Goal: Find specific page/section: Find specific page/section

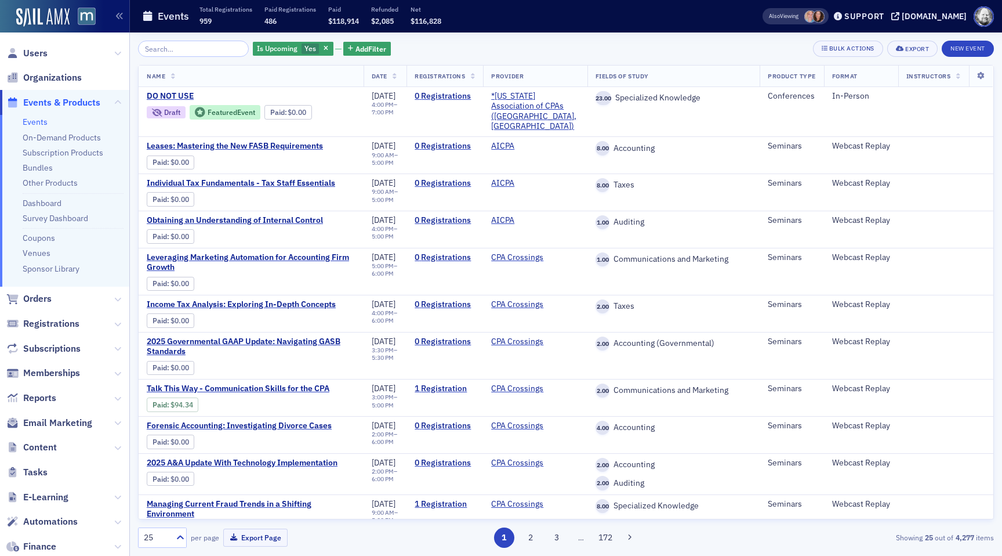
click at [172, 50] on input "search" at bounding box center [193, 49] width 111 height 16
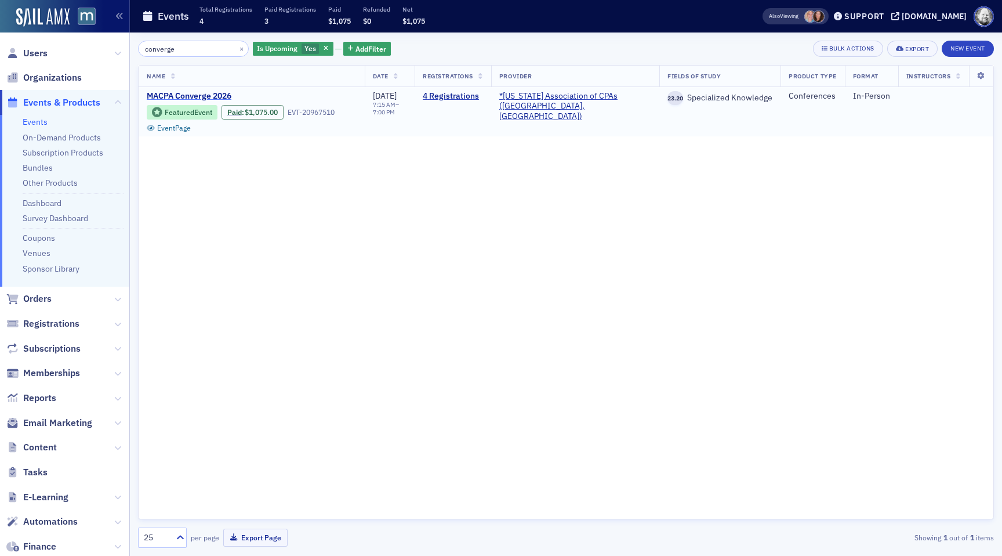
type input "converge"
click at [179, 94] on span "MACPA Converge 2026" at bounding box center [244, 96] width 195 height 10
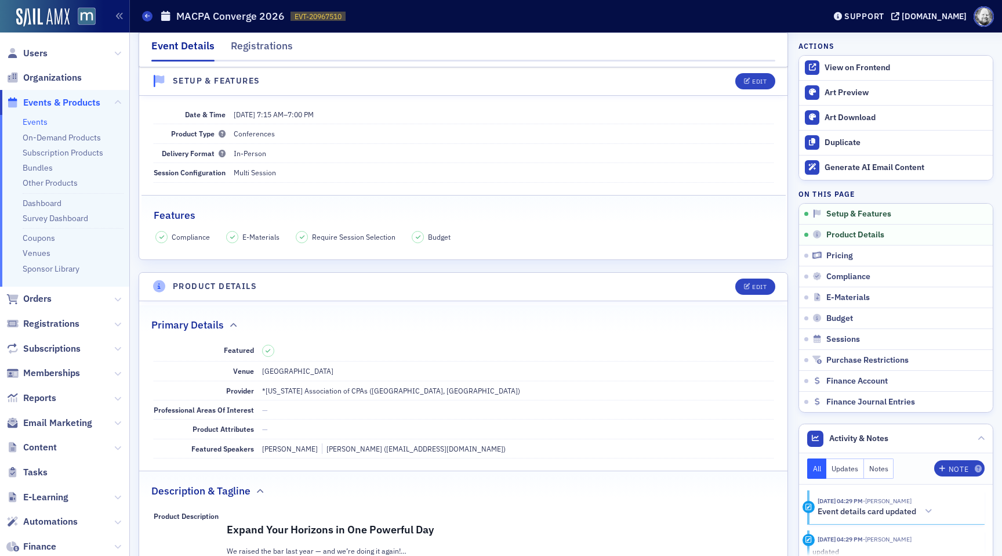
scroll to position [81, 0]
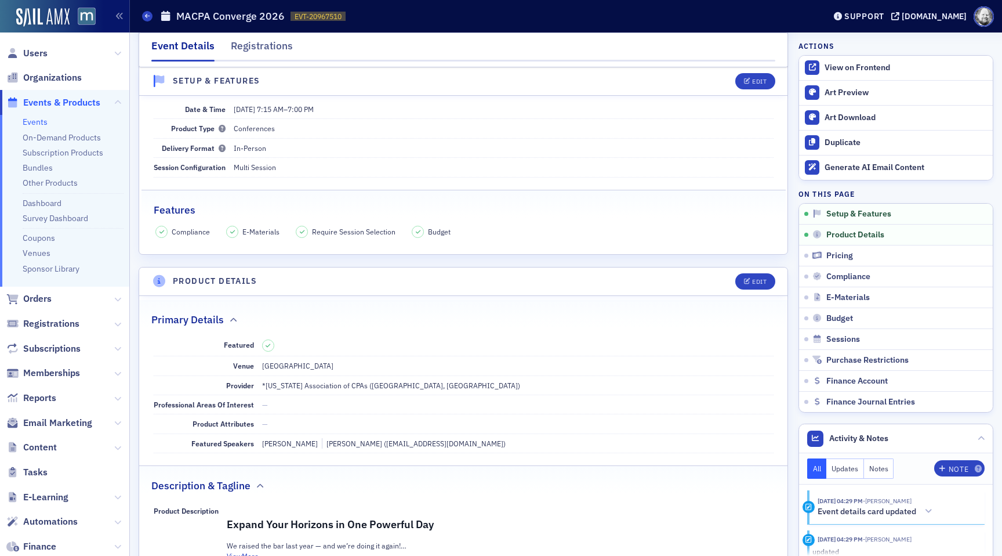
click at [285, 444] on div "[PERSON_NAME]" at bounding box center [290, 443] width 56 height 10
click at [761, 279] on div "Edit" at bounding box center [759, 281] width 14 height 6
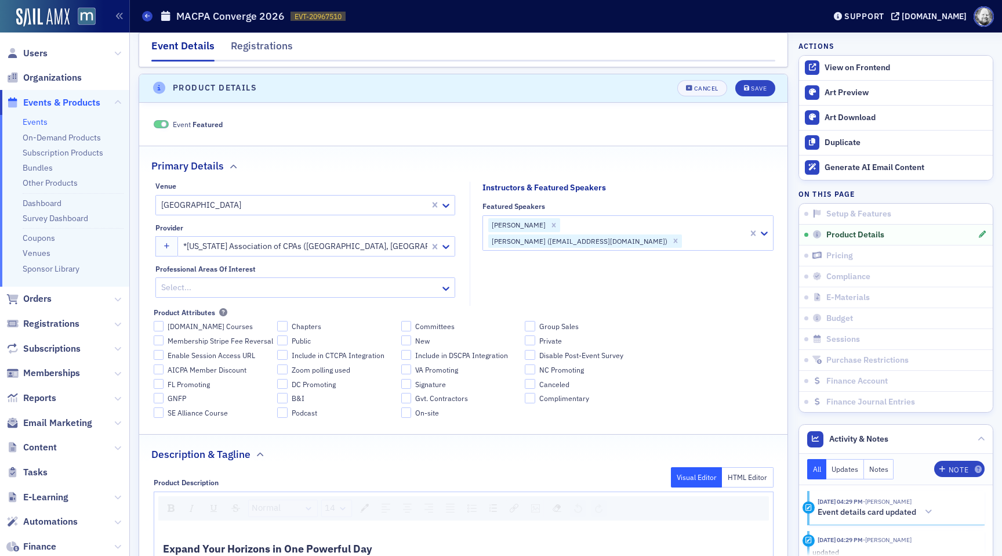
scroll to position [280, 0]
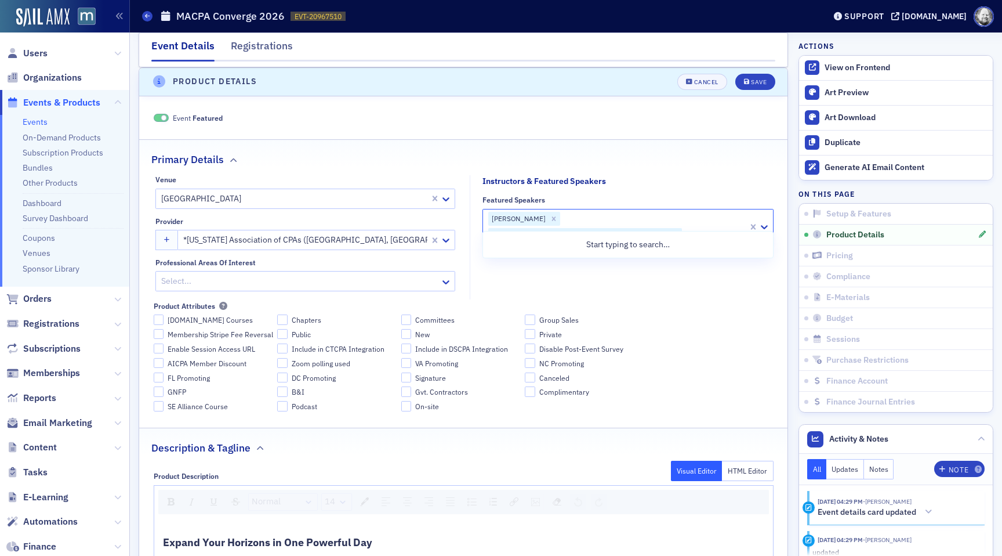
drag, startPoint x: 493, startPoint y: 219, endPoint x: 524, endPoint y: 219, distance: 30.7
click at [524, 219] on div "[PERSON_NAME]" at bounding box center [517, 219] width 59 height 14
click at [695, 81] on div "Cancel" at bounding box center [706, 82] width 24 height 6
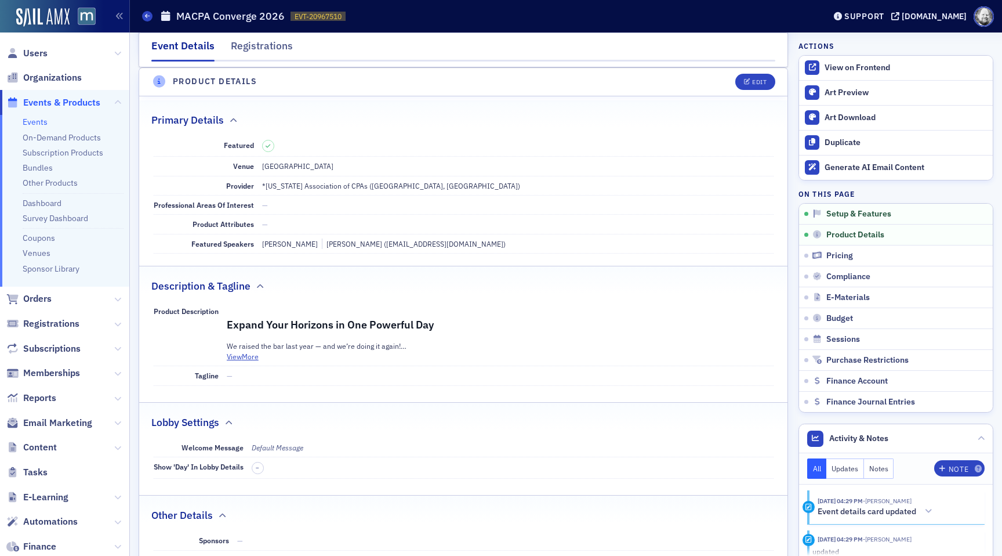
scroll to position [0, 0]
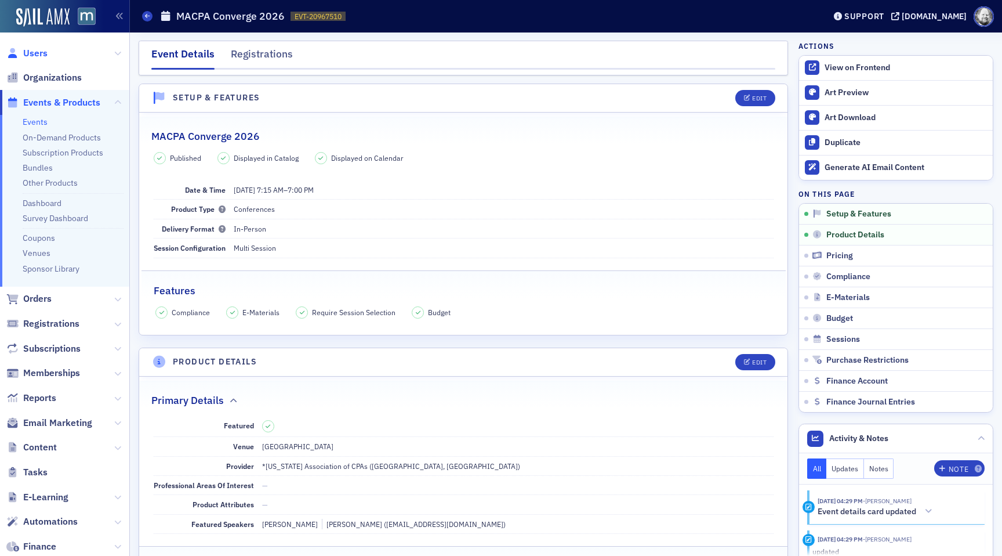
click at [39, 49] on span "Users" at bounding box center [35, 53] width 24 height 13
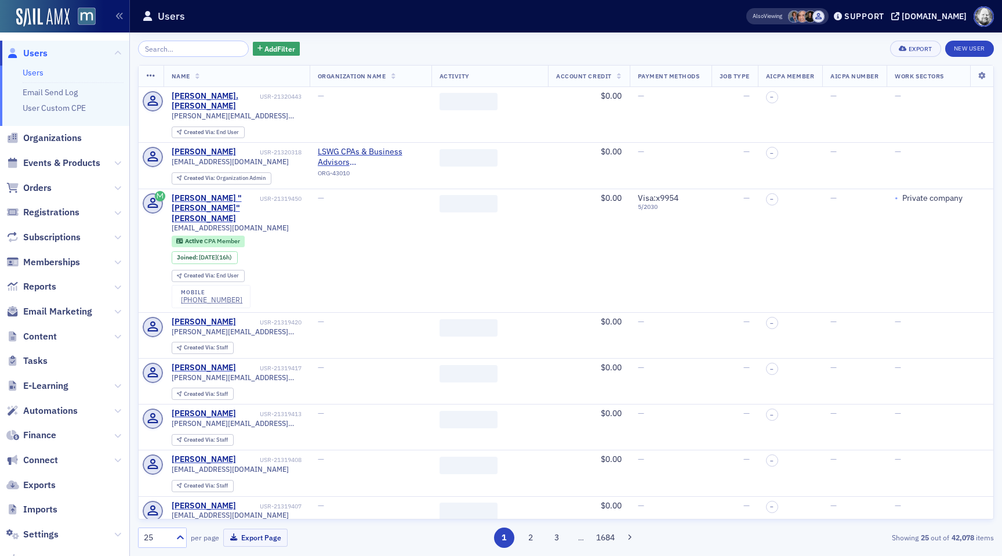
click at [187, 43] on input "search" at bounding box center [193, 49] width 111 height 16
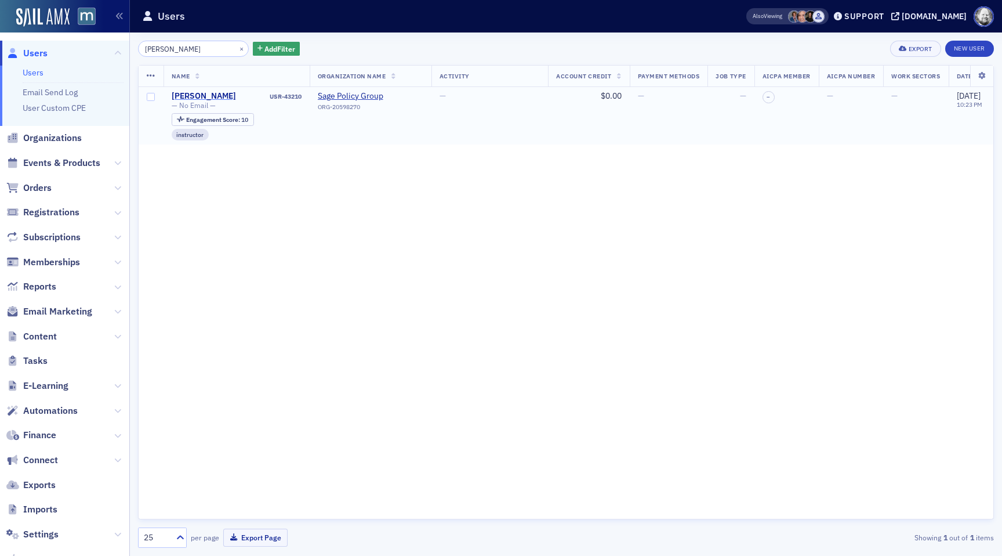
type input "[PERSON_NAME]"
click at [196, 93] on div "[PERSON_NAME]" at bounding box center [204, 96] width 64 height 10
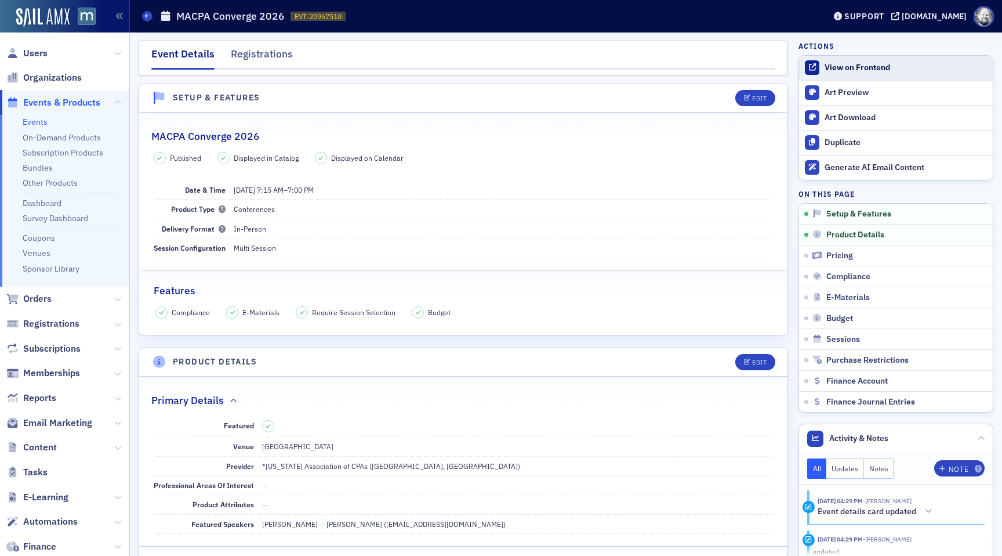
click at [863, 63] on div "View on Frontend" at bounding box center [906, 68] width 162 height 10
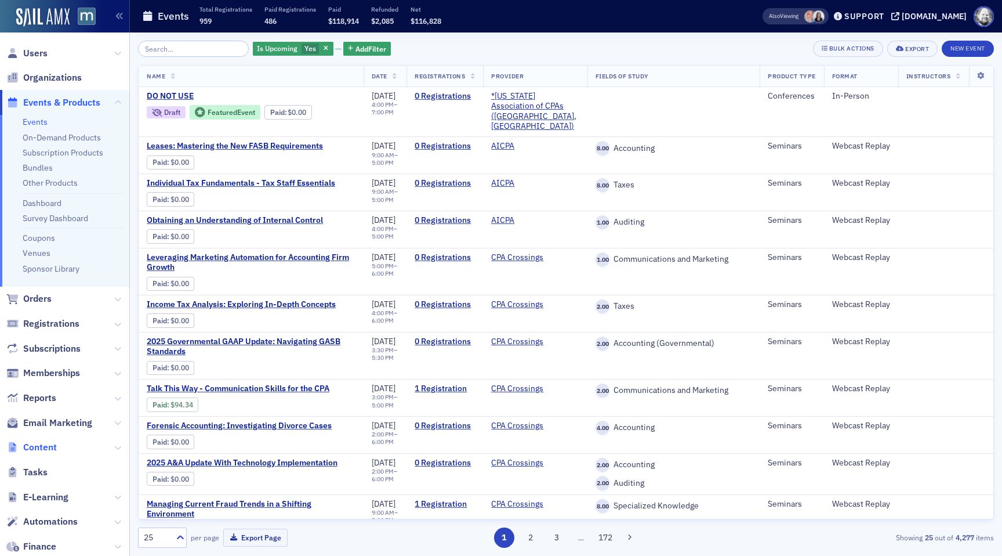
scroll to position [176, 0]
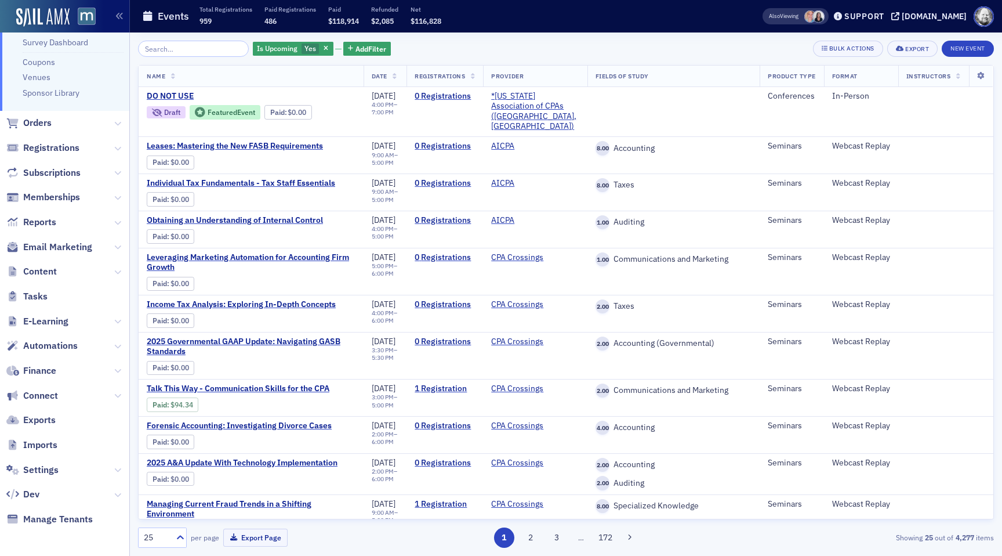
click at [34, 385] on span "Connect" at bounding box center [64, 395] width 129 height 25
click at [34, 397] on span "Connect" at bounding box center [40, 395] width 35 height 13
